Goal: Transaction & Acquisition: Book appointment/travel/reservation

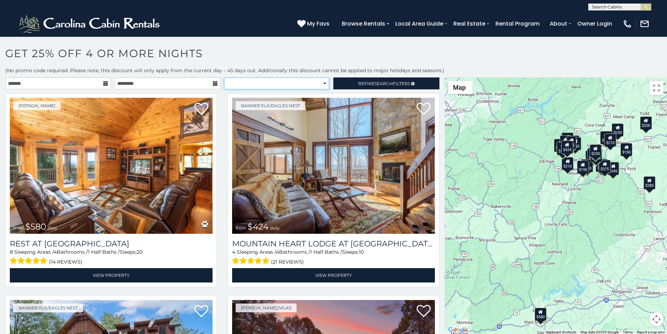
click at [236, 78] on select "**********" at bounding box center [276, 83] width 105 height 12
click at [224, 77] on select "**********" at bounding box center [276, 83] width 105 height 12
select select "******"
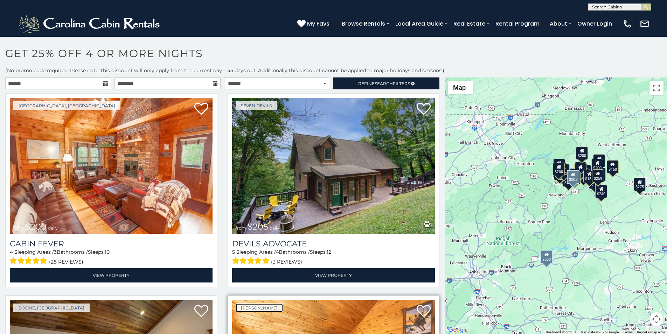
click at [238, 303] on link "[PERSON_NAME]" at bounding box center [259, 307] width 47 height 9
